Goal: Entertainment & Leisure: Consume media (video, audio)

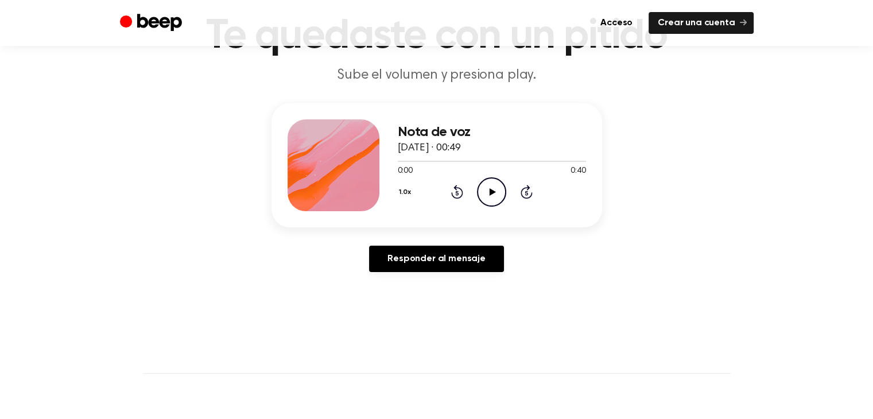
click at [486, 188] on icon "Play Audio" at bounding box center [491, 191] width 29 height 29
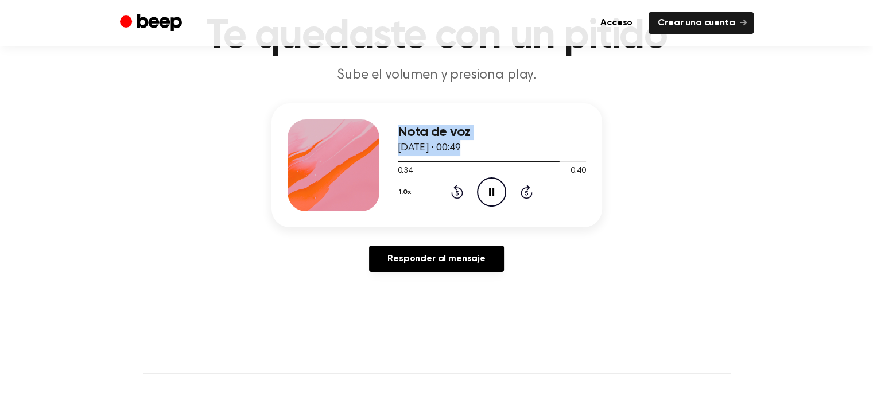
drag, startPoint x: 461, startPoint y: 161, endPoint x: 654, endPoint y: 173, distance: 193.2
click at [331, 178] on div "Nota de voz 2 de septiembre de 2025 · 00:49 0:34 0:40 Su navegador no soporta e…" at bounding box center [436, 165] width 331 height 124
drag, startPoint x: 564, startPoint y: 163, endPoint x: 409, endPoint y: 158, distance: 155.6
click at [409, 158] on div at bounding box center [492, 160] width 188 height 9
drag, startPoint x: 402, startPoint y: 162, endPoint x: 370, endPoint y: 164, distance: 32.2
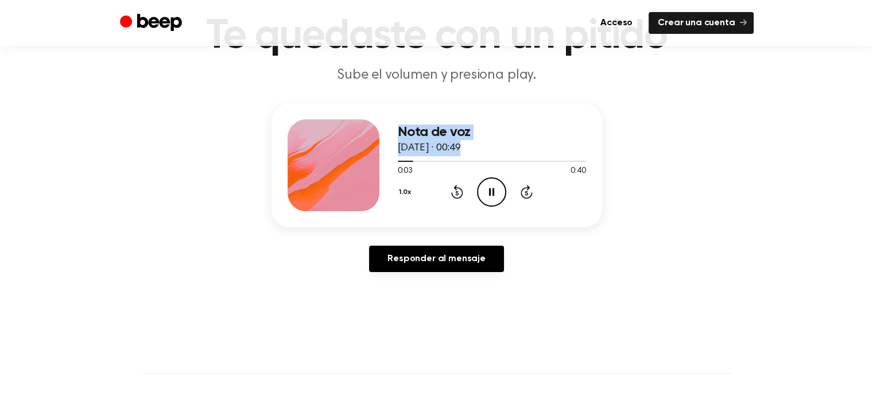
click at [370, 164] on div "Nota de voz 2 de septiembre de 2025 · 00:49 0:03 0:40 Su navegador no soporta e…" at bounding box center [436, 165] width 331 height 124
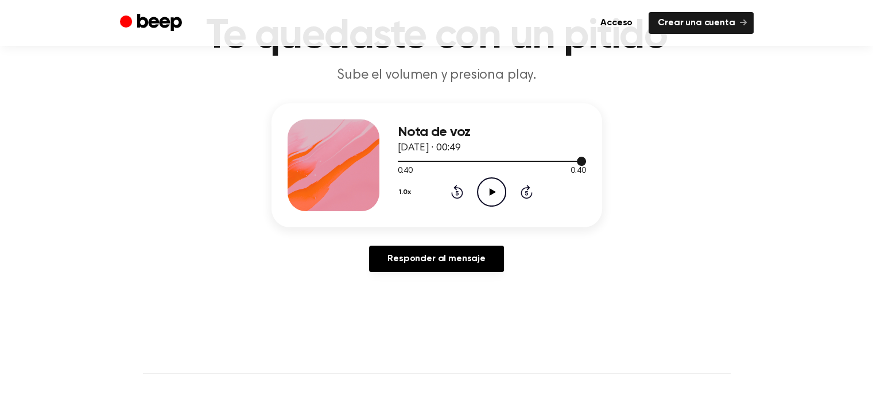
drag, startPoint x: 581, startPoint y: 161, endPoint x: 554, endPoint y: 161, distance: 27.0
click at [554, 161] on div at bounding box center [492, 160] width 188 height 9
click at [567, 161] on div at bounding box center [492, 161] width 188 height 1
click at [490, 195] on icon "Play Audio" at bounding box center [491, 191] width 29 height 29
drag, startPoint x: 573, startPoint y: 161, endPoint x: 485, endPoint y: 164, distance: 88.4
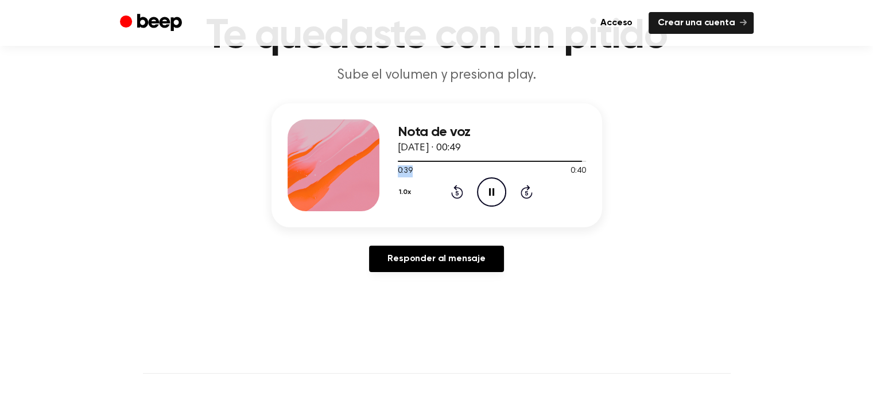
click at [471, 172] on div "0:39 0:40 Su navegador no soporta el elemento [object Object]." at bounding box center [492, 166] width 188 height 21
click at [488, 163] on div at bounding box center [492, 160] width 188 height 9
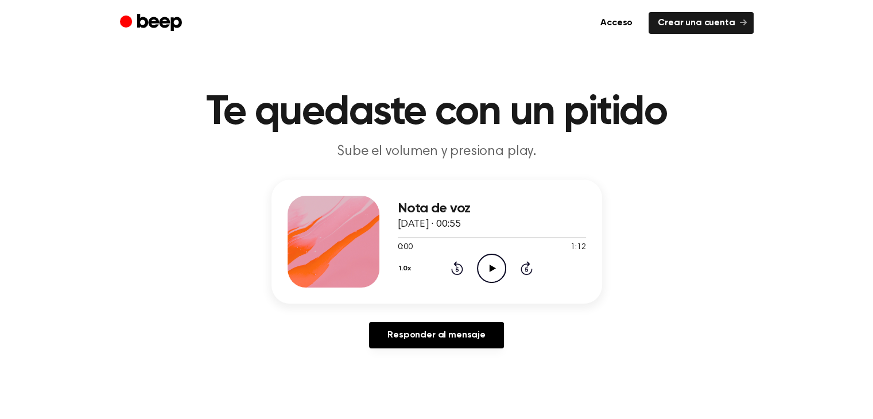
click at [487, 263] on icon "Play Audio" at bounding box center [491, 268] width 29 height 29
click at [489, 255] on icon "Play Audio" at bounding box center [491, 268] width 29 height 29
click at [489, 254] on icon "Pause Audio" at bounding box center [491, 268] width 29 height 29
click at [487, 259] on icon "Play Audio" at bounding box center [491, 268] width 29 height 29
drag, startPoint x: 434, startPoint y: 237, endPoint x: 412, endPoint y: 240, distance: 22.0
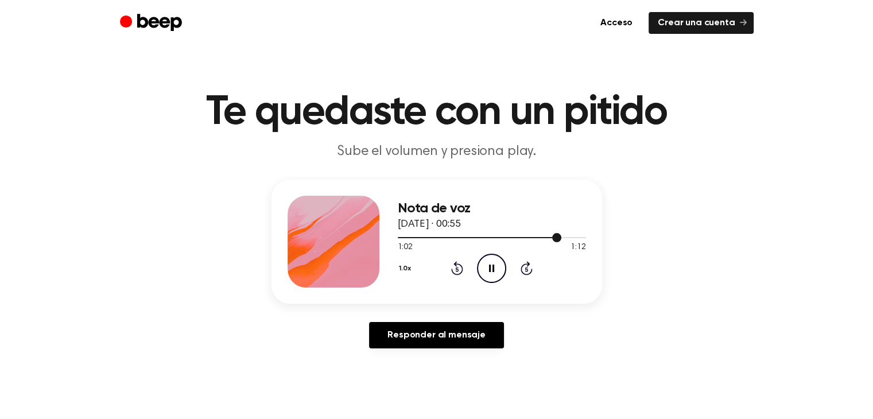
click at [412, 240] on div at bounding box center [492, 236] width 188 height 9
